Goal: Complete application form: Complete application form

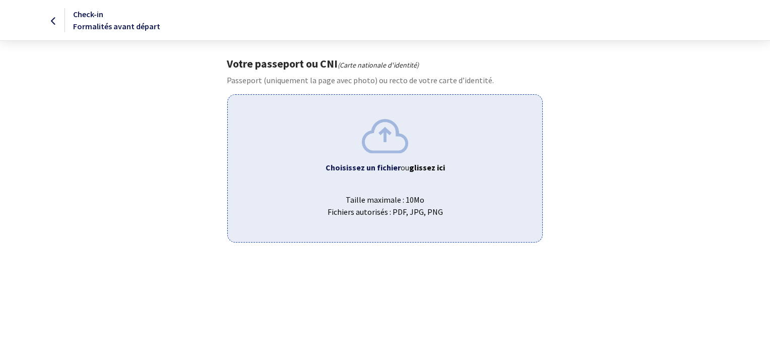
click at [386, 135] on img at bounding box center [385, 136] width 46 height 34
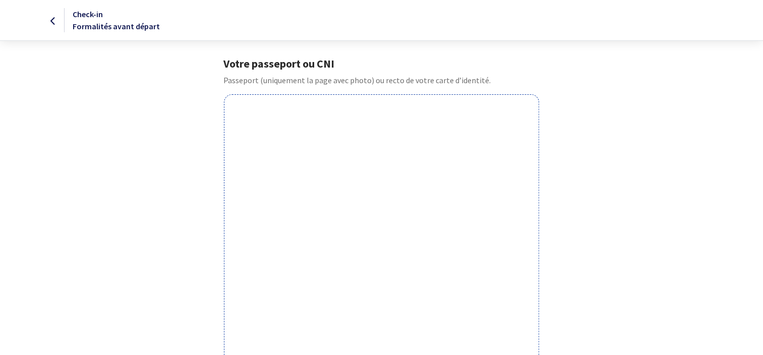
scroll to position [302, 0]
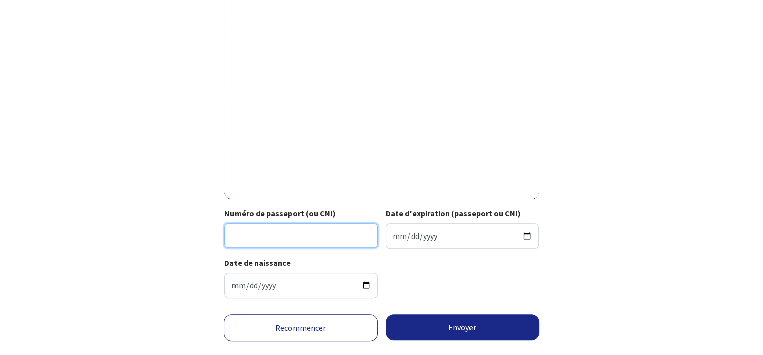
click at [279, 246] on input "Numéro de passeport (ou CNI)" at bounding box center [300, 235] width 153 height 24
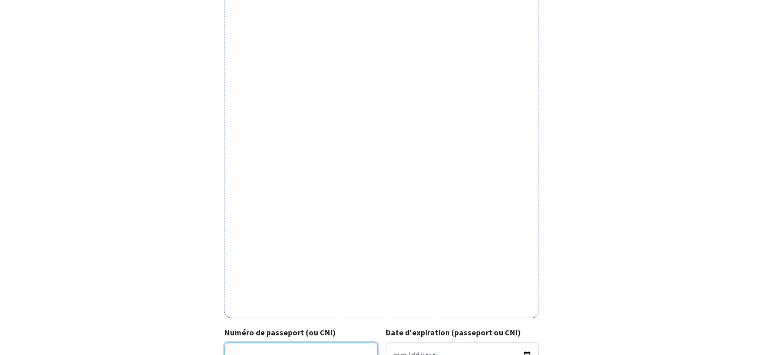
scroll to position [325, 0]
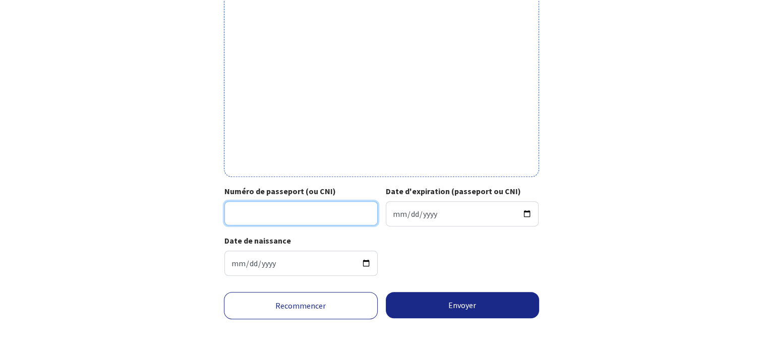
click at [284, 210] on input "Numéro de passeport (ou CNI)" at bounding box center [300, 213] width 153 height 24
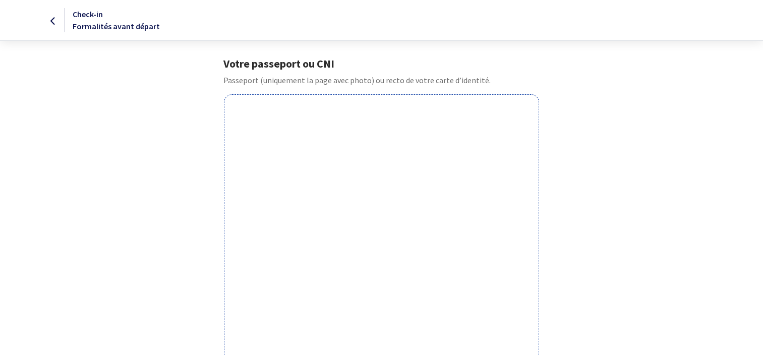
scroll to position [302, 0]
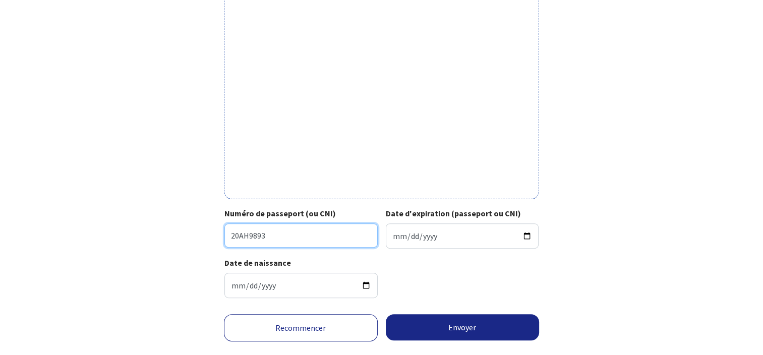
click at [314, 236] on input "20AH9893" at bounding box center [300, 235] width 153 height 24
type input "20AH989344"
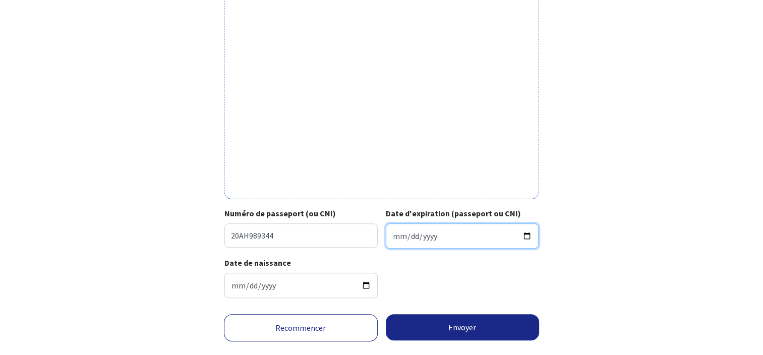
click at [452, 236] on input "Date d'expiration (passeport ou CNI)" at bounding box center [462, 235] width 153 height 25
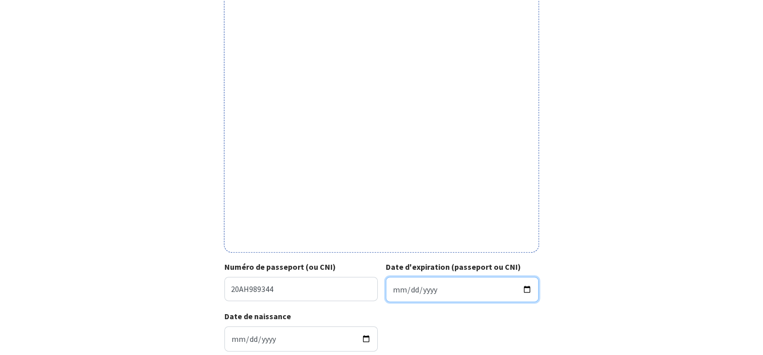
scroll to position [325, 0]
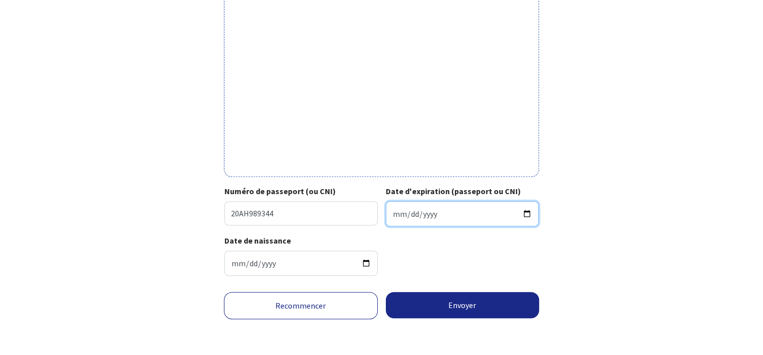
click at [529, 214] on input "Date d'expiration (passeport ou CNI)" at bounding box center [462, 213] width 153 height 25
click at [525, 215] on input "2025-08-05" at bounding box center [462, 213] width 153 height 25
click at [449, 213] on input "2025-02-05" at bounding box center [462, 213] width 153 height 25
click at [434, 215] on input "2025-02-05" at bounding box center [462, 213] width 153 height 25
click at [429, 210] on input "2025-02-05" at bounding box center [462, 213] width 153 height 25
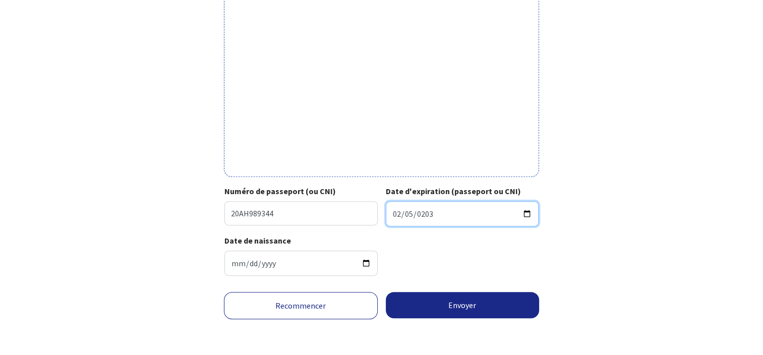
type input "2030-02-05"
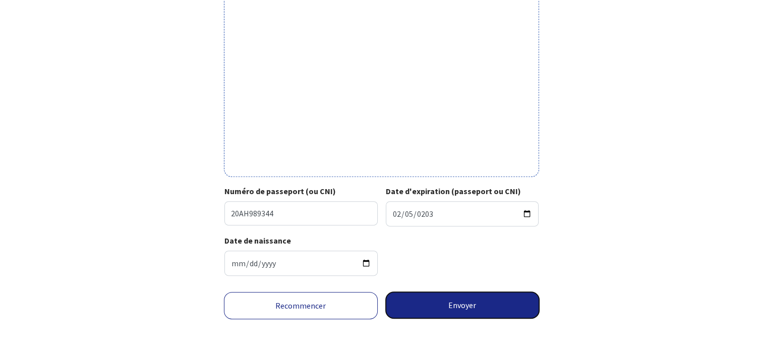
click at [474, 302] on button "Envoyer" at bounding box center [463, 305] width 154 height 26
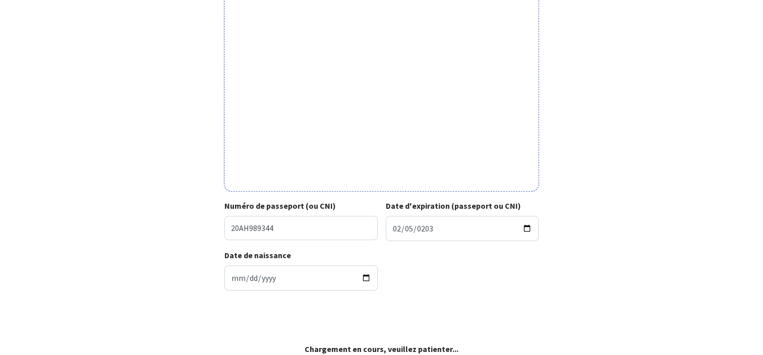
scroll to position [310, 0]
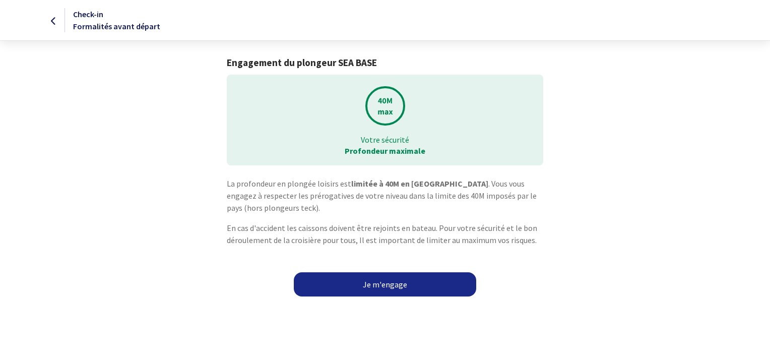
click at [390, 282] on link "Je m'engage" at bounding box center [385, 284] width 183 height 24
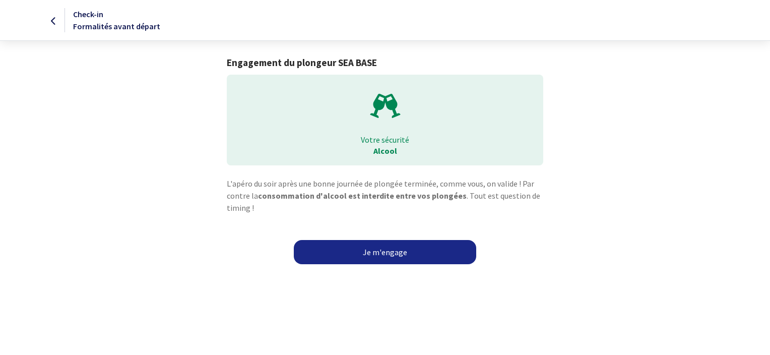
click at [386, 250] on link "Je m'engage" at bounding box center [385, 252] width 183 height 24
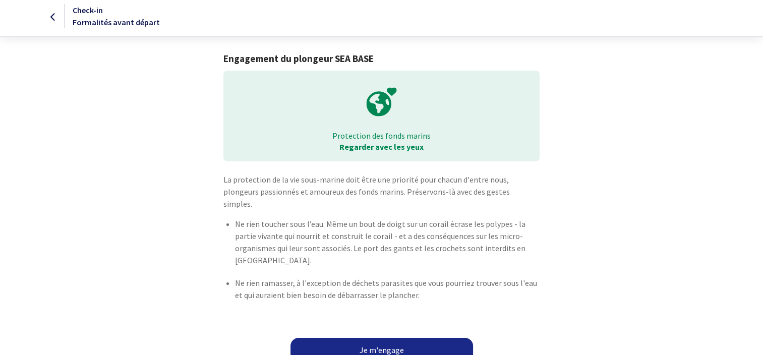
scroll to position [5, 0]
click at [384, 337] on link "Je m'engage" at bounding box center [381, 349] width 183 height 24
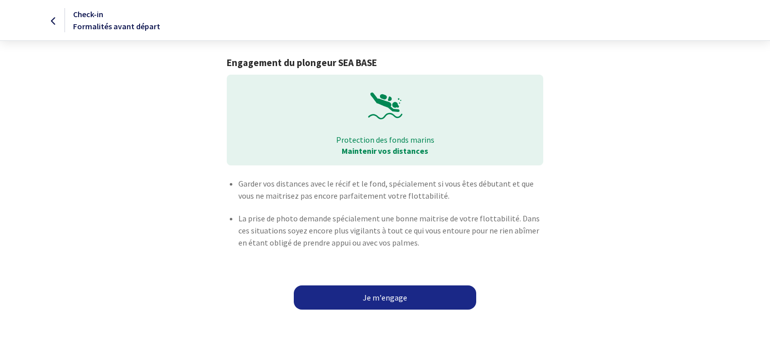
click at [389, 298] on link "Je m'engage" at bounding box center [385, 297] width 183 height 24
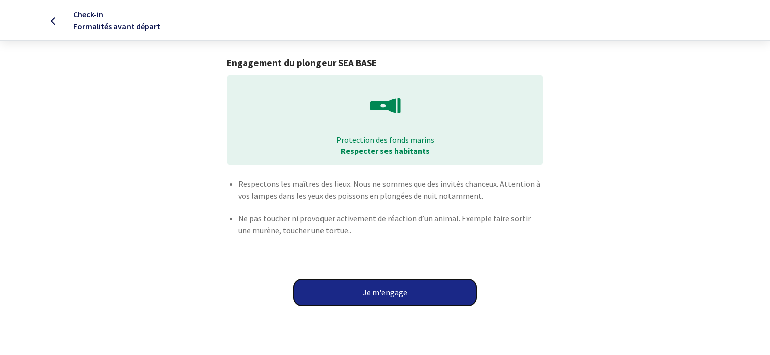
click at [381, 289] on button "Je m'engage" at bounding box center [385, 292] width 183 height 26
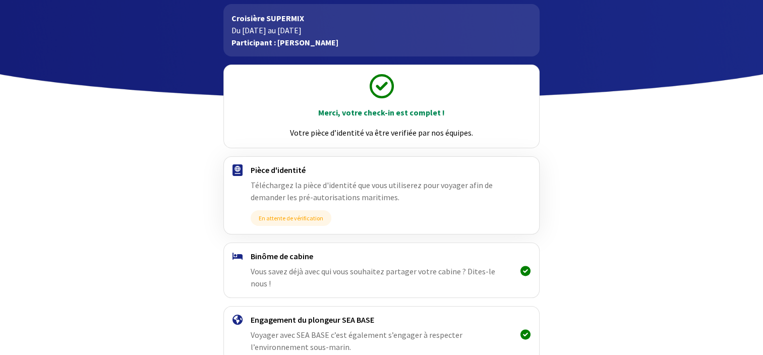
scroll to position [102, 0]
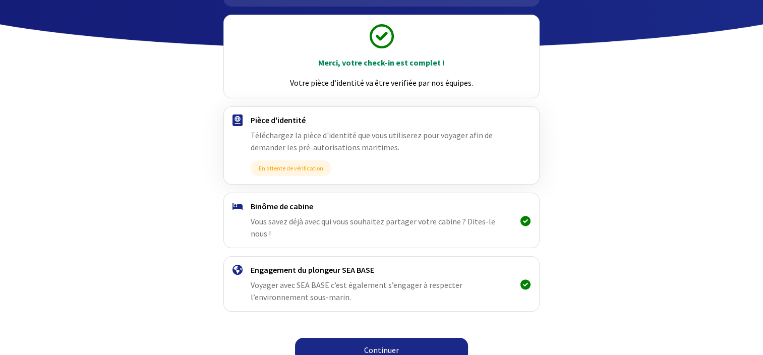
click at [383, 338] on link "Continuer" at bounding box center [381, 350] width 173 height 24
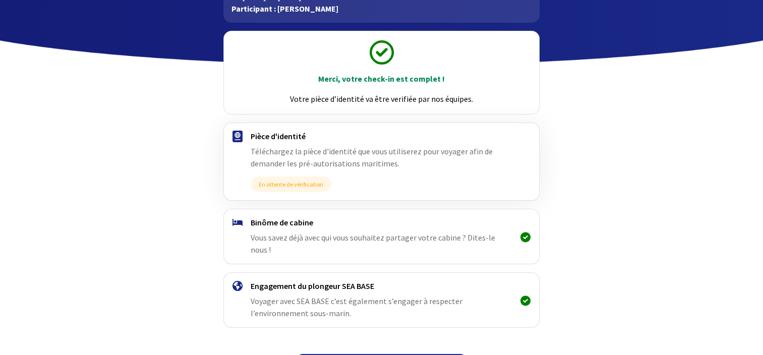
scroll to position [102, 0]
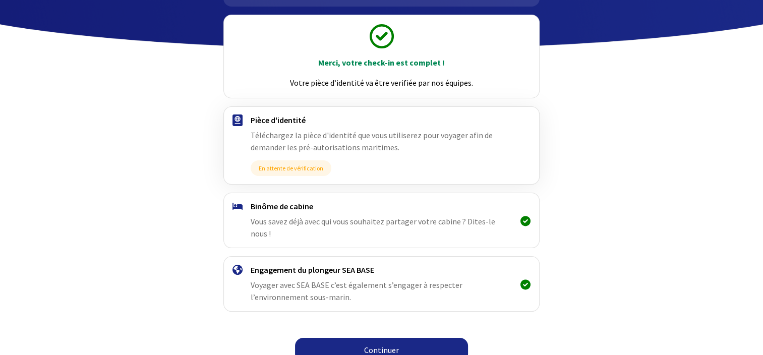
click at [402, 338] on link "Continuer" at bounding box center [381, 350] width 173 height 24
